Goal: Find specific page/section: Find specific page/section

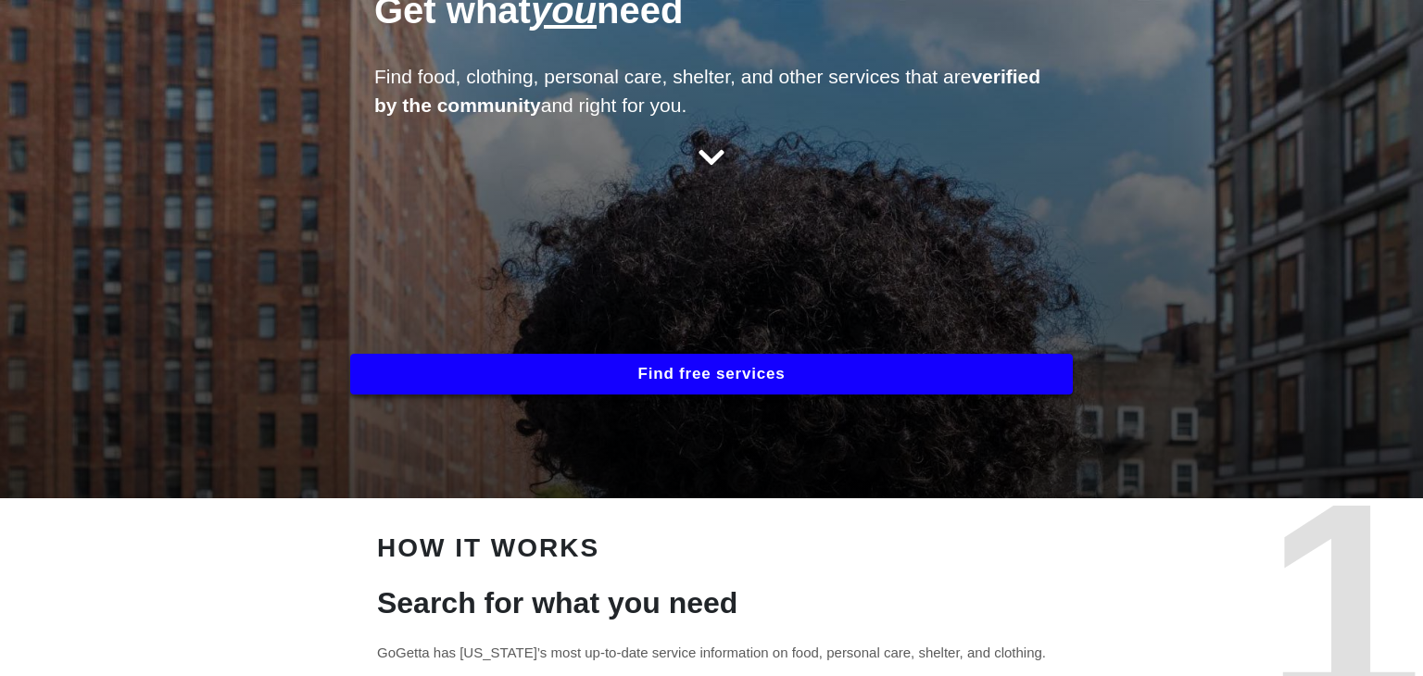
scroll to position [182, 0]
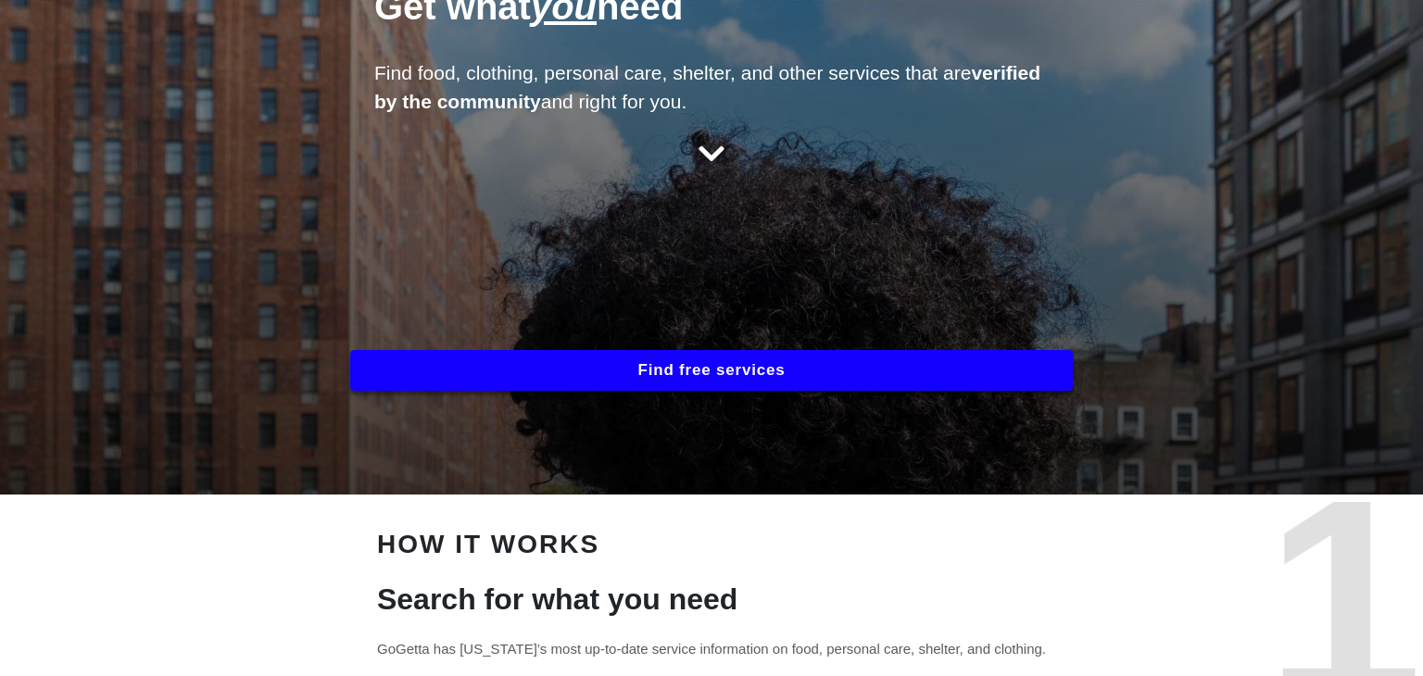
click at [882, 371] on button "Find free services" at bounding box center [711, 370] width 722 height 41
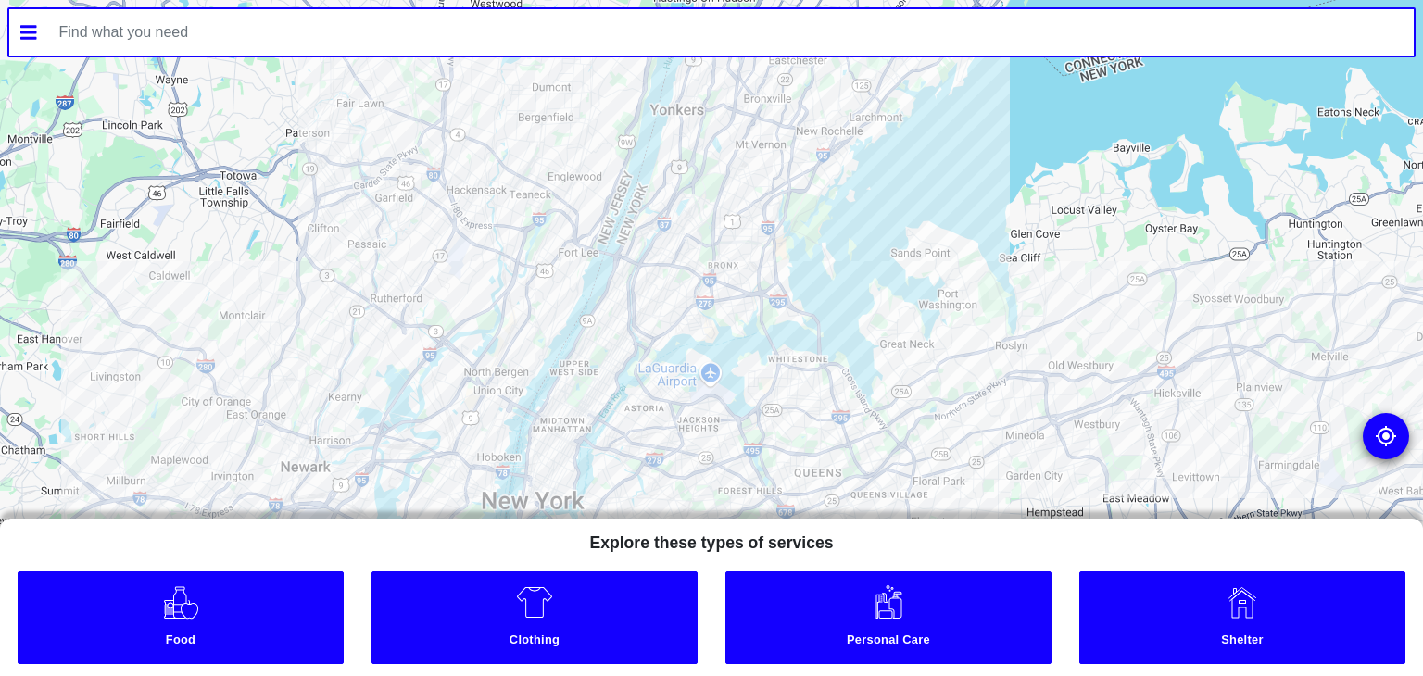
drag, startPoint x: 940, startPoint y: 542, endPoint x: 939, endPoint y: 505, distance: 37.1
click at [939, 505] on div "← Move left → Move right ↑ Move up ↓ Move down + Zoom in - Zoom out Home Jump l…" at bounding box center [711, 338] width 1423 height 676
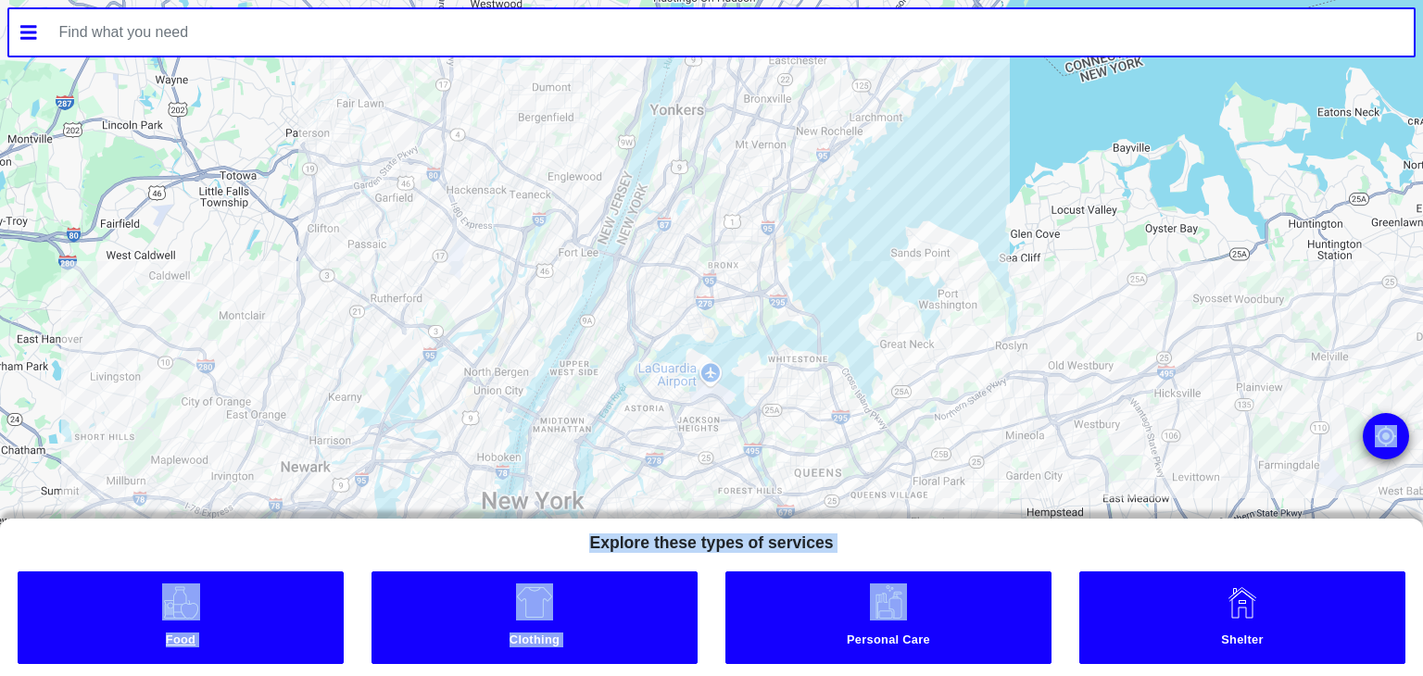
click at [177, 633] on small "Food" at bounding box center [180, 642] width 317 height 19
